Goal: Information Seeking & Learning: Learn about a topic

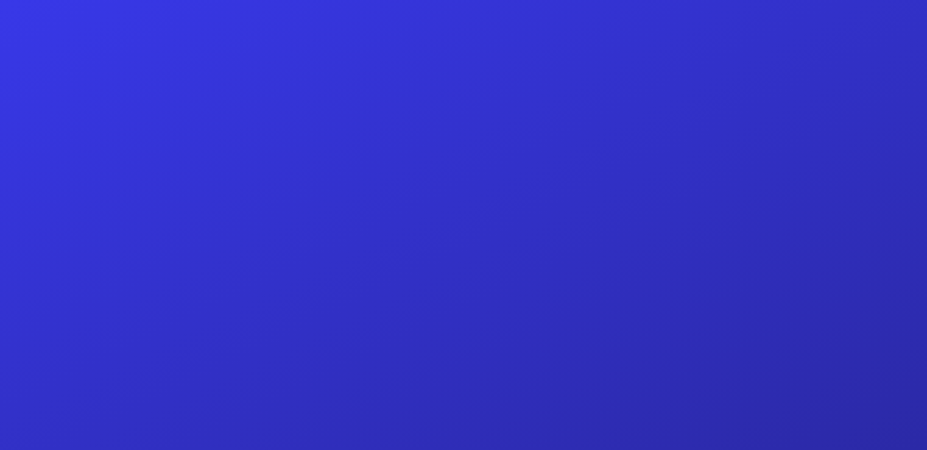
click at [675, 393] on div at bounding box center [463, 225] width 927 height 450
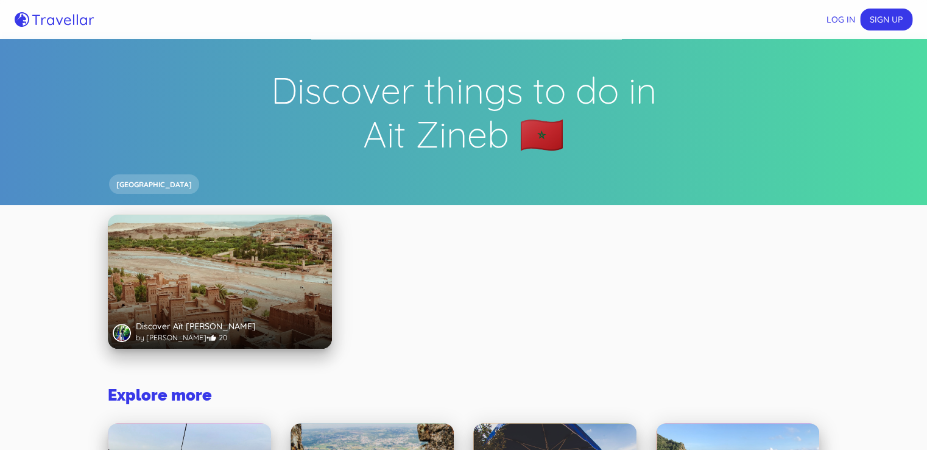
drag, startPoint x: 0, startPoint y: 0, endPoint x: 769, endPoint y: 367, distance: 851.9
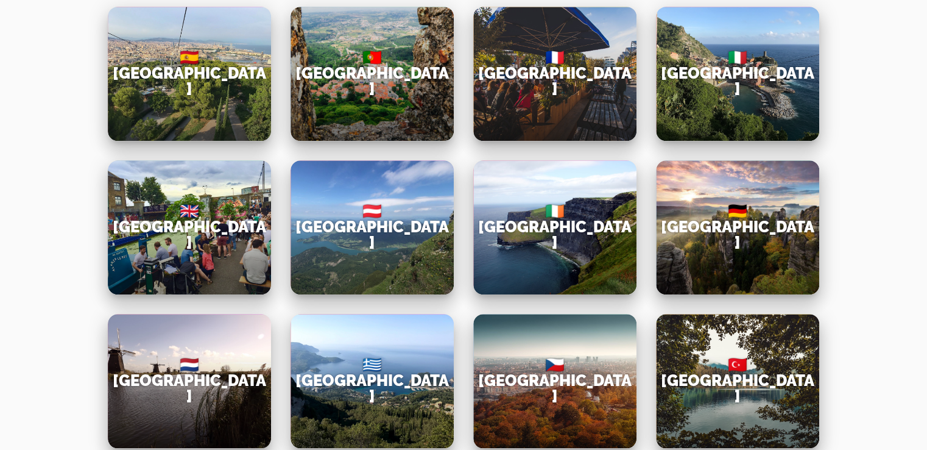
scroll to position [774, 0]
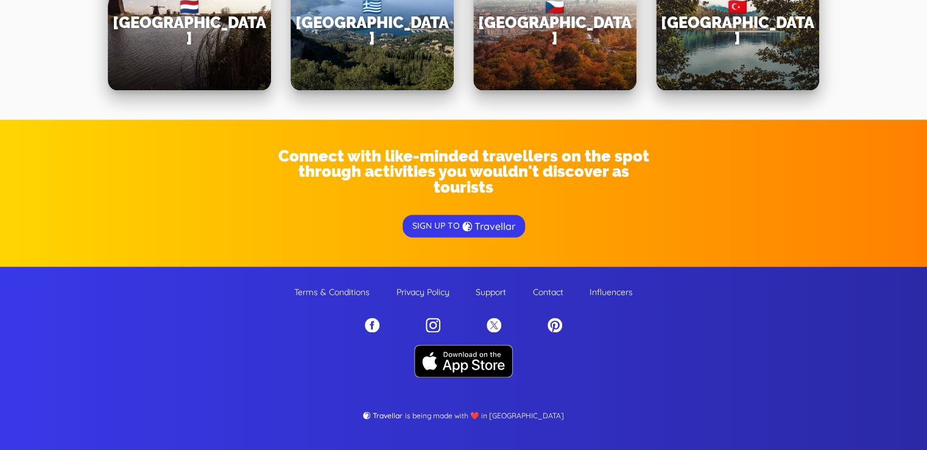
click at [85, 380] on footer "Terms & Conditions Privacy Policy Support Contact Influencers Travellar is bein…" at bounding box center [463, 358] width 927 height 184
drag, startPoint x: 85, startPoint y: 380, endPoint x: 140, endPoint y: 325, distance: 77.1
click at [140, 325] on footer "Terms & Conditions Privacy Policy Support Contact Influencers Travellar is bein…" at bounding box center [463, 358] width 927 height 184
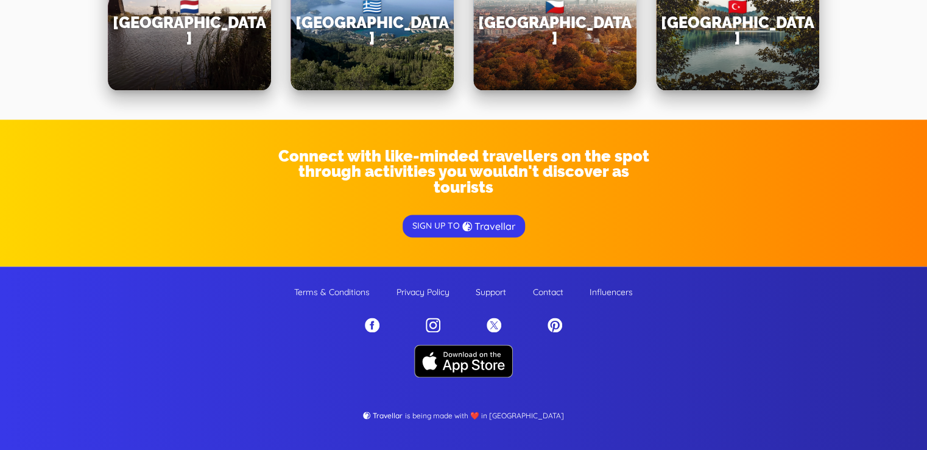
click at [352, 233] on div "Connect with like-minded travellers on the spot through activities you wouldn't…" at bounding box center [463, 192] width 927 height 147
click at [356, 442] on footer "Terms & Conditions Privacy Policy Support Contact Influencers Travellar is bein…" at bounding box center [463, 358] width 927 height 184
click at [328, 367] on footer "Terms & Conditions Privacy Policy Support Contact Influencers Travellar is bein…" at bounding box center [463, 358] width 927 height 184
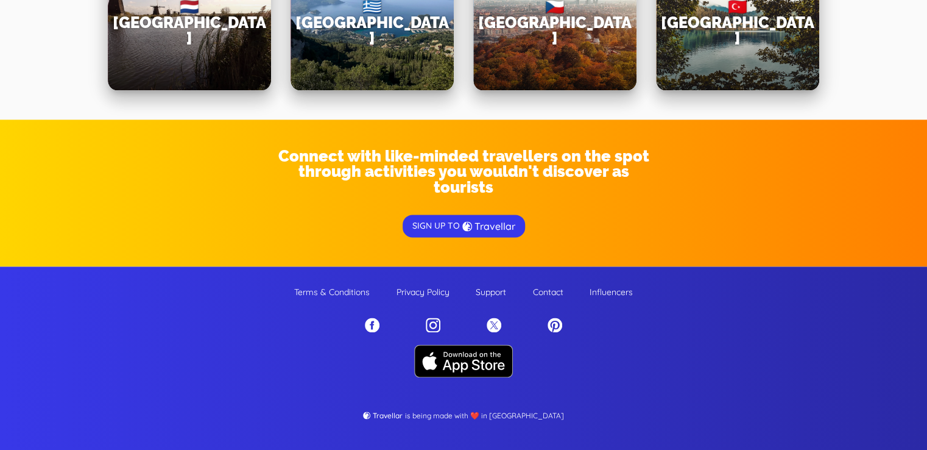
click at [328, 367] on footer "Terms & Conditions Privacy Policy Support Contact Influencers Travellar is bein…" at bounding box center [463, 358] width 927 height 184
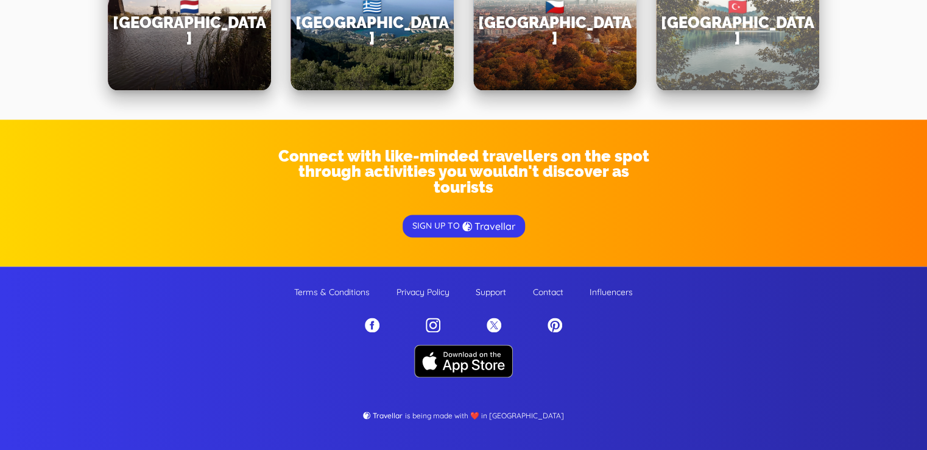
click at [776, 13] on div "🇹🇷 [GEOGRAPHIC_DATA]" at bounding box center [737, 23] width 163 height 134
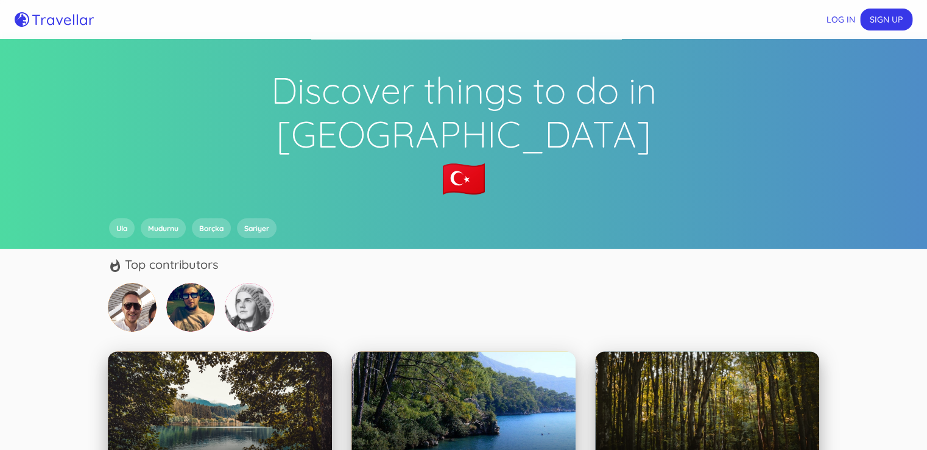
click at [833, 1] on div "Travellar Log in Sign up" at bounding box center [463, 19] width 927 height 39
